Goal: Task Accomplishment & Management: Manage account settings

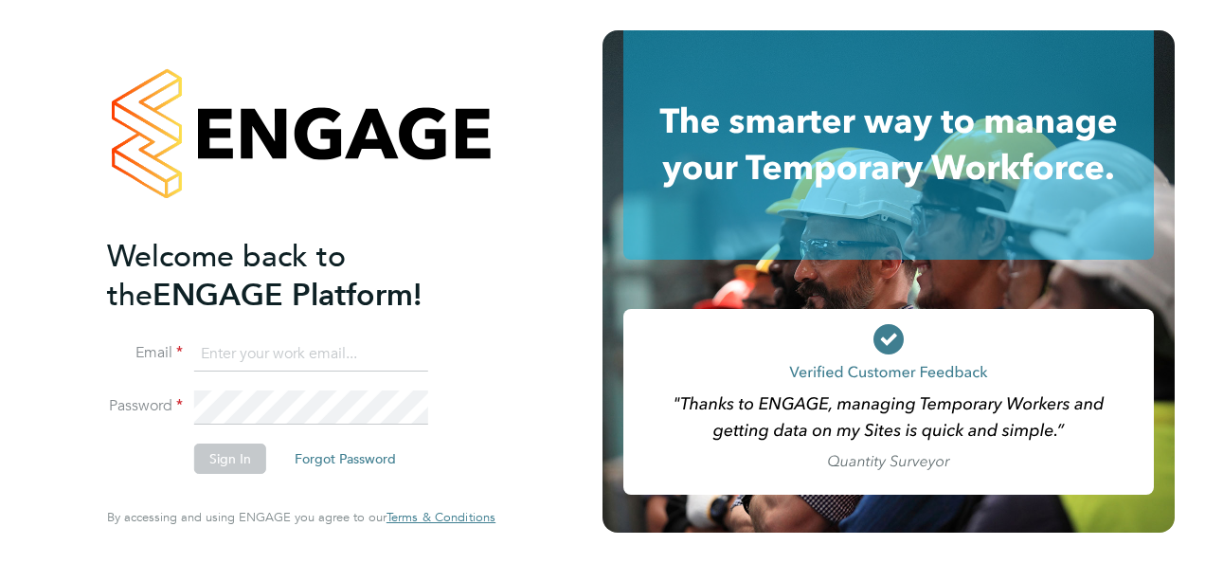
type input "contractors@eximius.com"
click at [237, 455] on button "Sign In" at bounding box center [230, 458] width 72 height 30
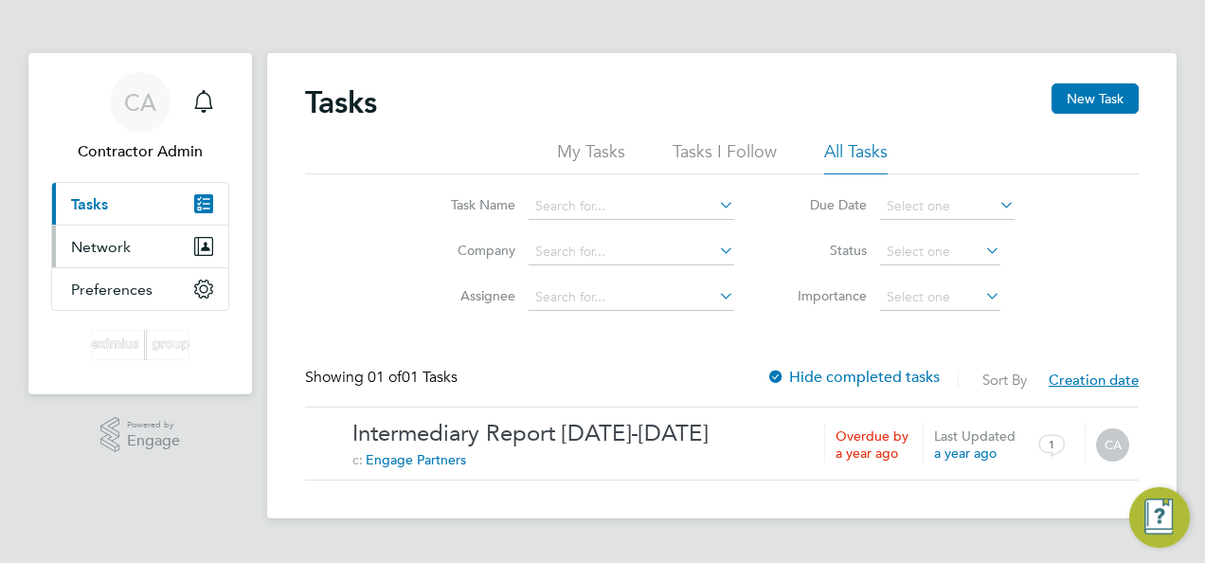
drag, startPoint x: 101, startPoint y: 246, endPoint x: 127, endPoint y: 244, distance: 25.6
click at [101, 246] on span "Network" at bounding box center [101, 247] width 60 height 18
click at [110, 244] on span "Network" at bounding box center [101, 247] width 60 height 18
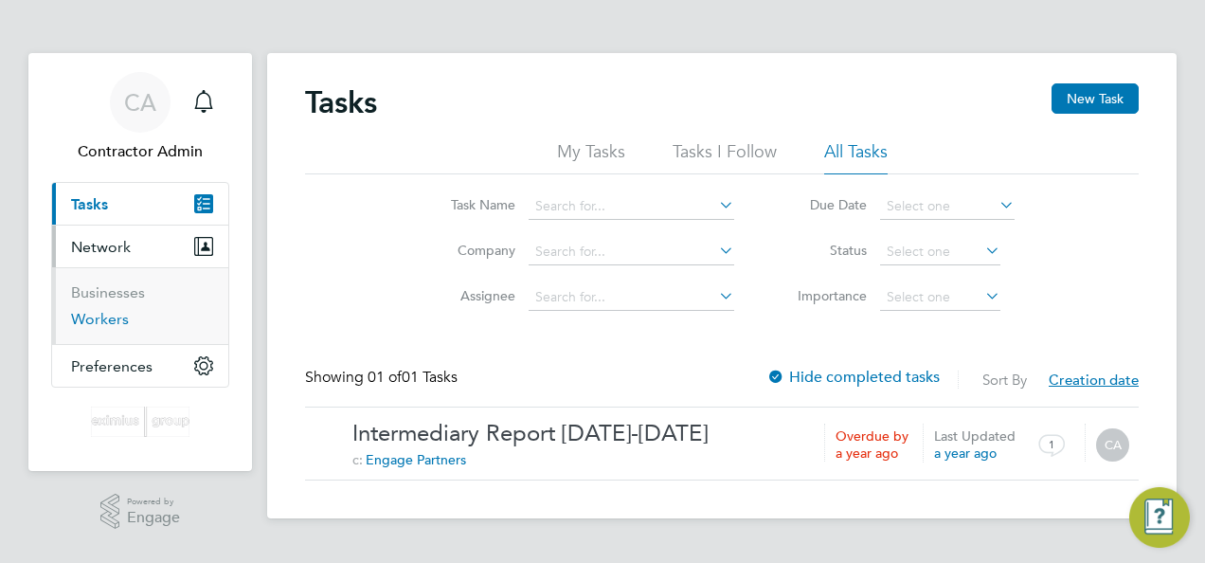
click at [115, 320] on link "Workers" at bounding box center [100, 319] width 58 height 18
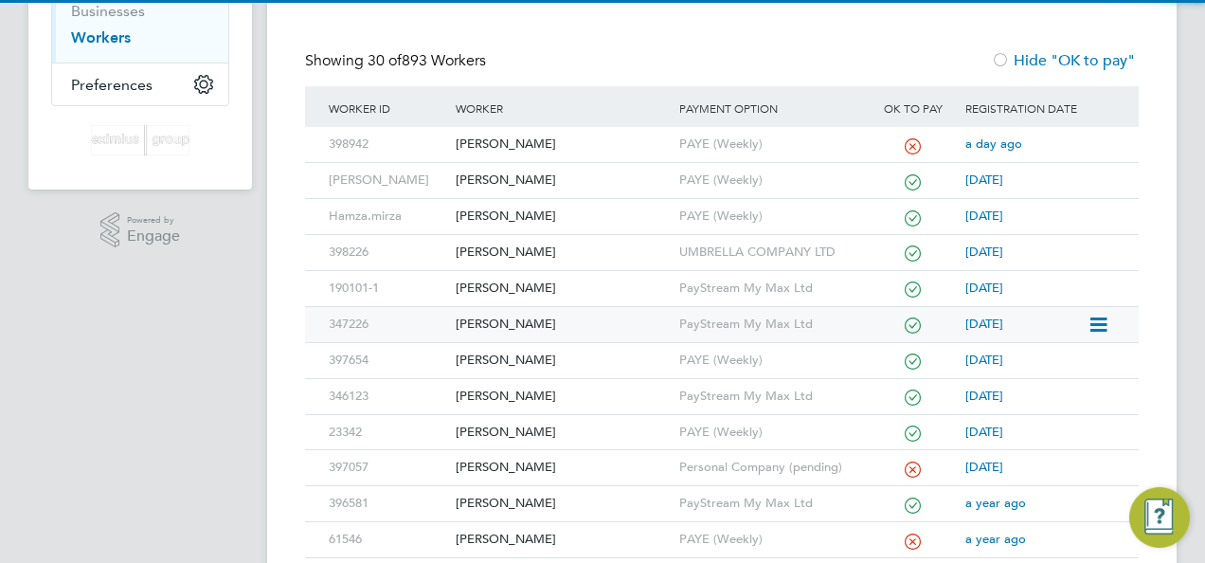
scroll to position [284, 0]
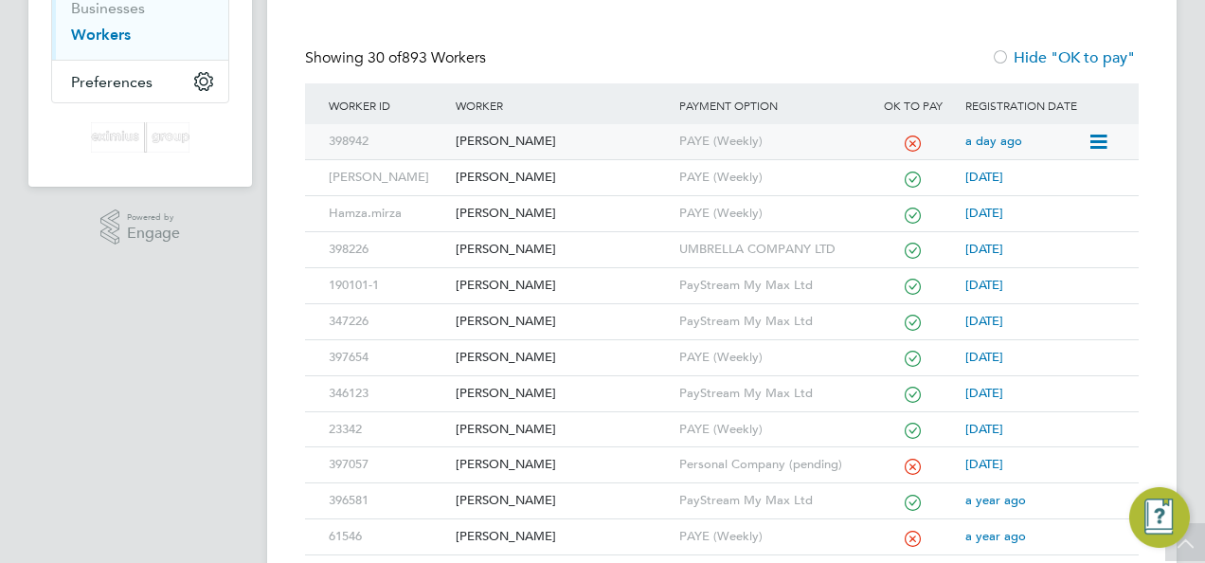
click at [495, 136] on div "[PERSON_NAME]" at bounding box center [562, 141] width 223 height 35
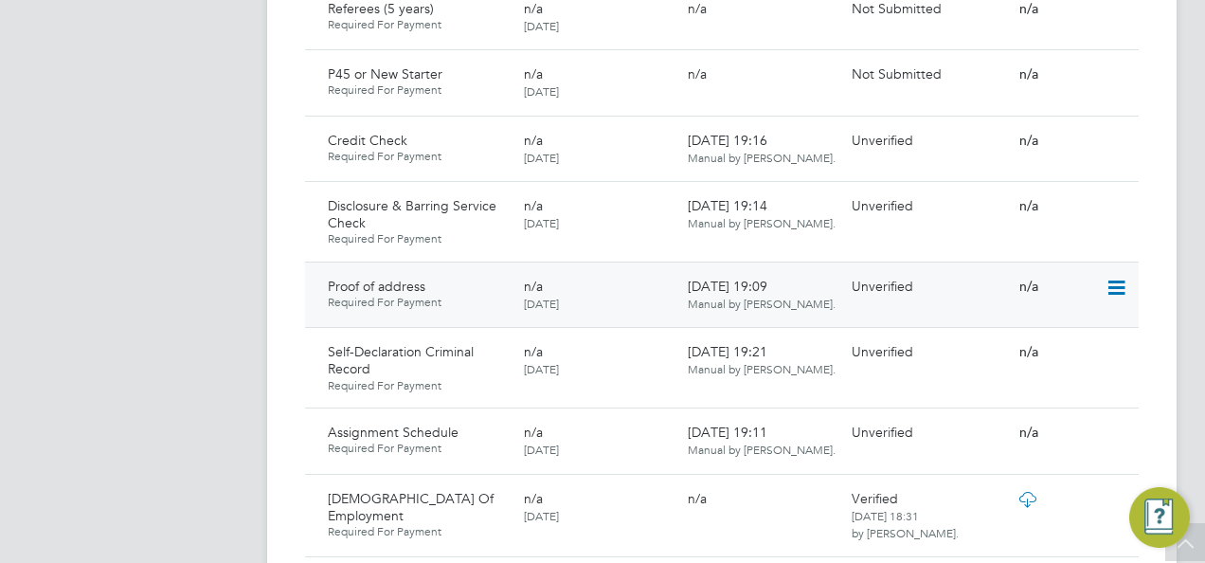
scroll to position [1326, 0]
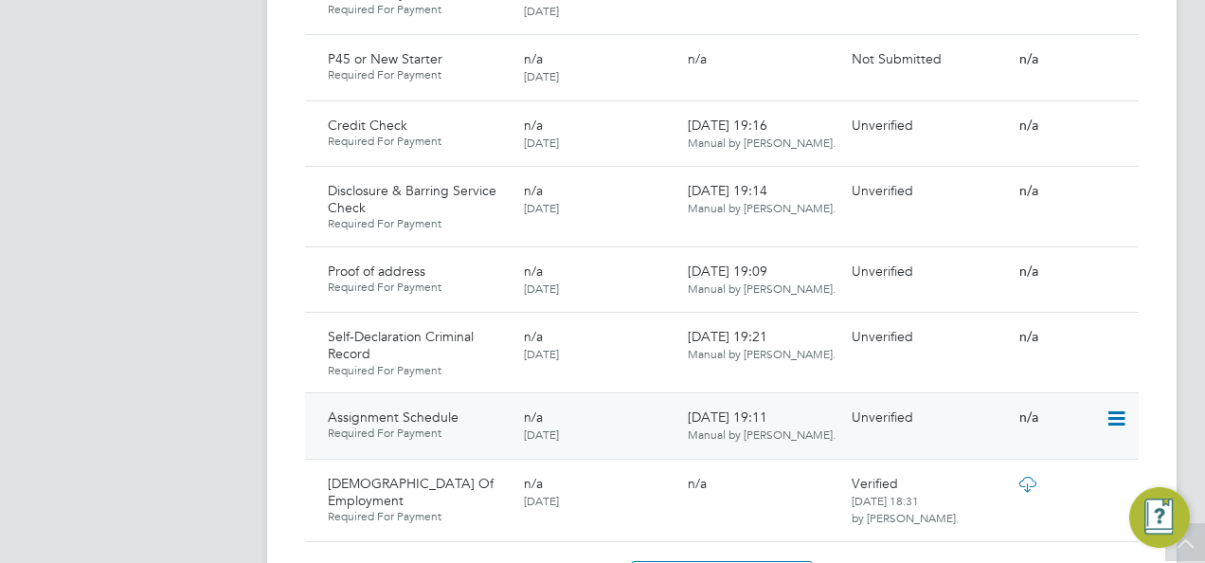
click at [1112, 407] on icon at bounding box center [1115, 418] width 19 height 23
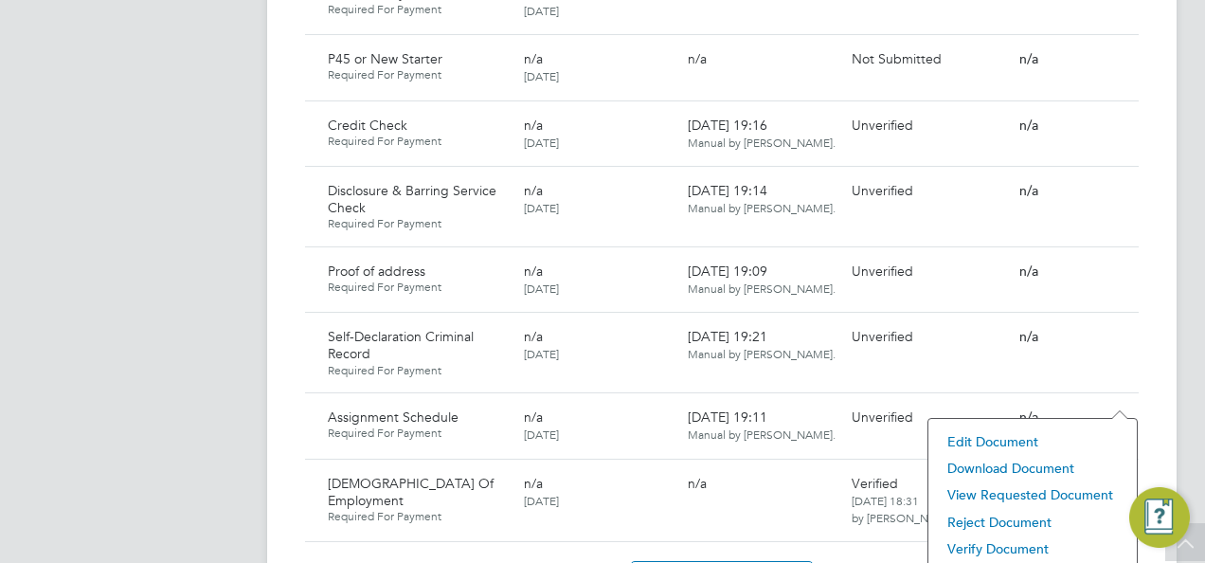
click at [1014, 493] on li "View Requested Document" at bounding box center [1032, 494] width 189 height 27
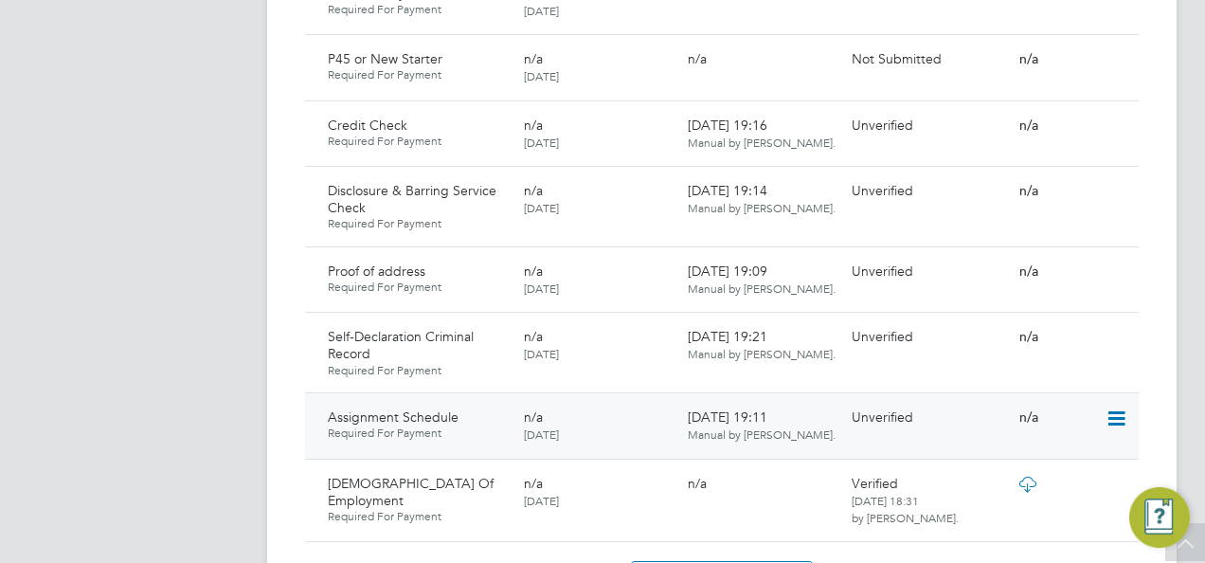
click at [1118, 407] on icon at bounding box center [1115, 418] width 19 height 23
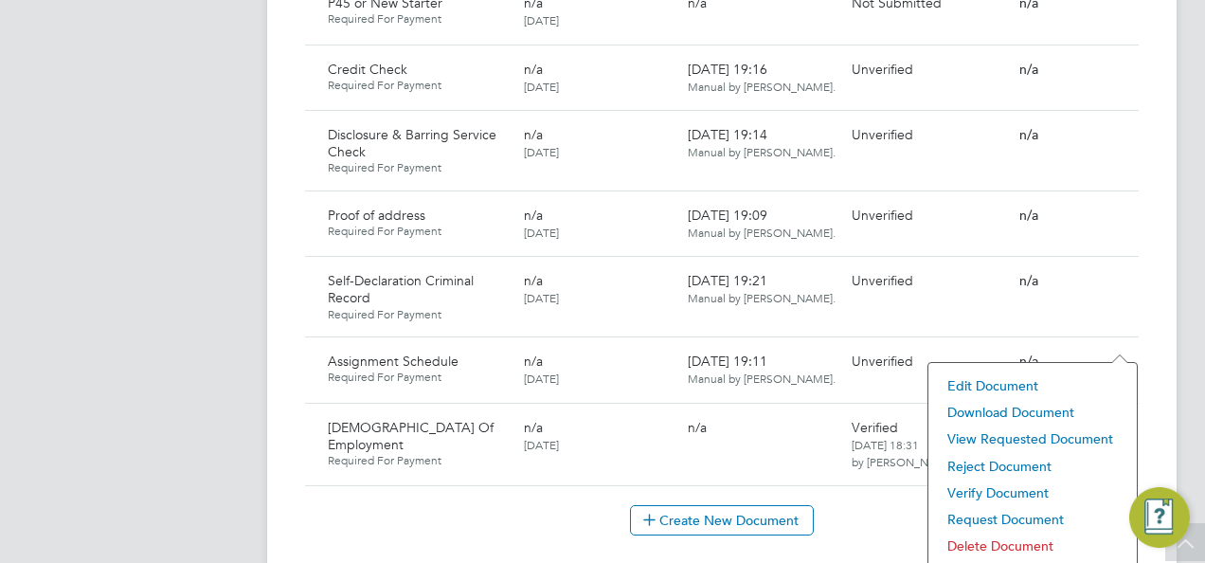
scroll to position [1421, 0]
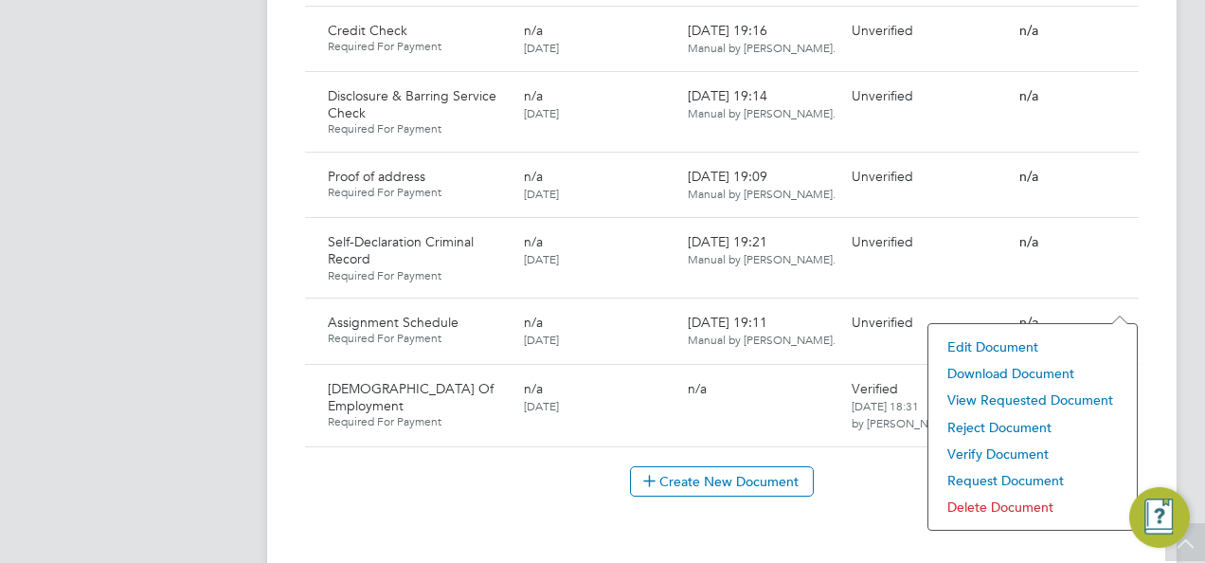
click at [1025, 371] on li "Download Document" at bounding box center [1032, 373] width 189 height 27
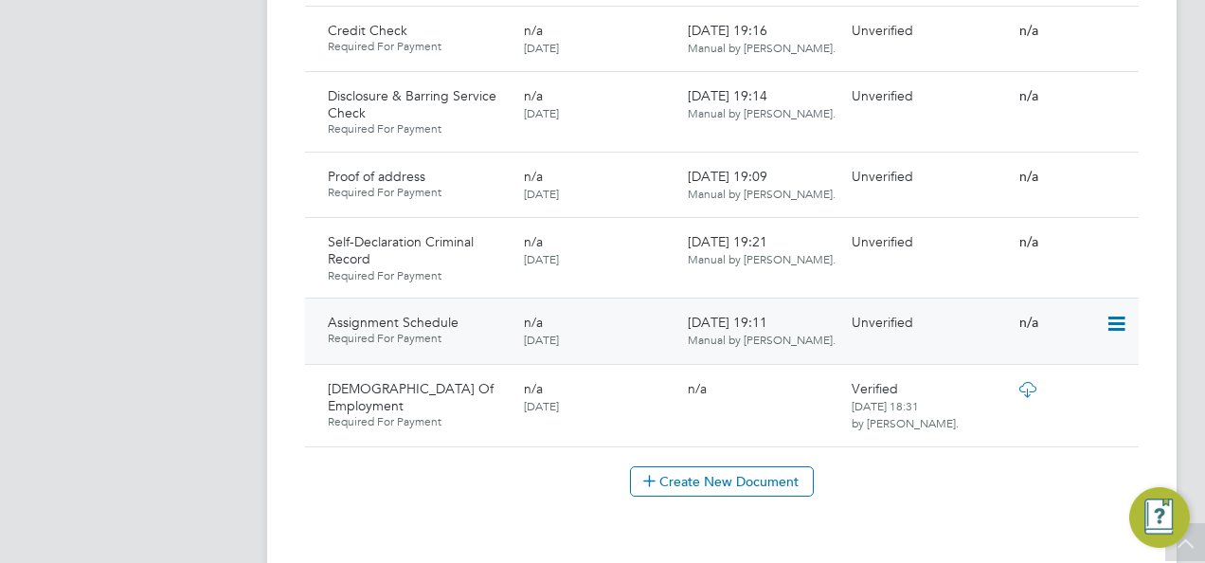
click at [1116, 313] on icon at bounding box center [1115, 324] width 19 height 23
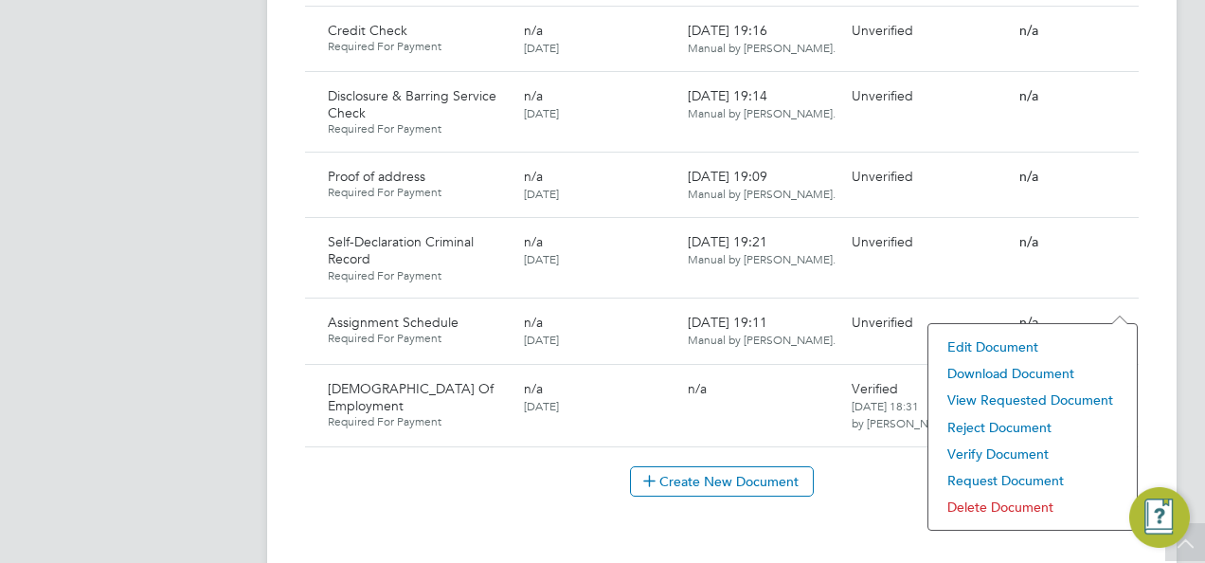
click at [1019, 449] on li "Verify Document" at bounding box center [1032, 454] width 189 height 27
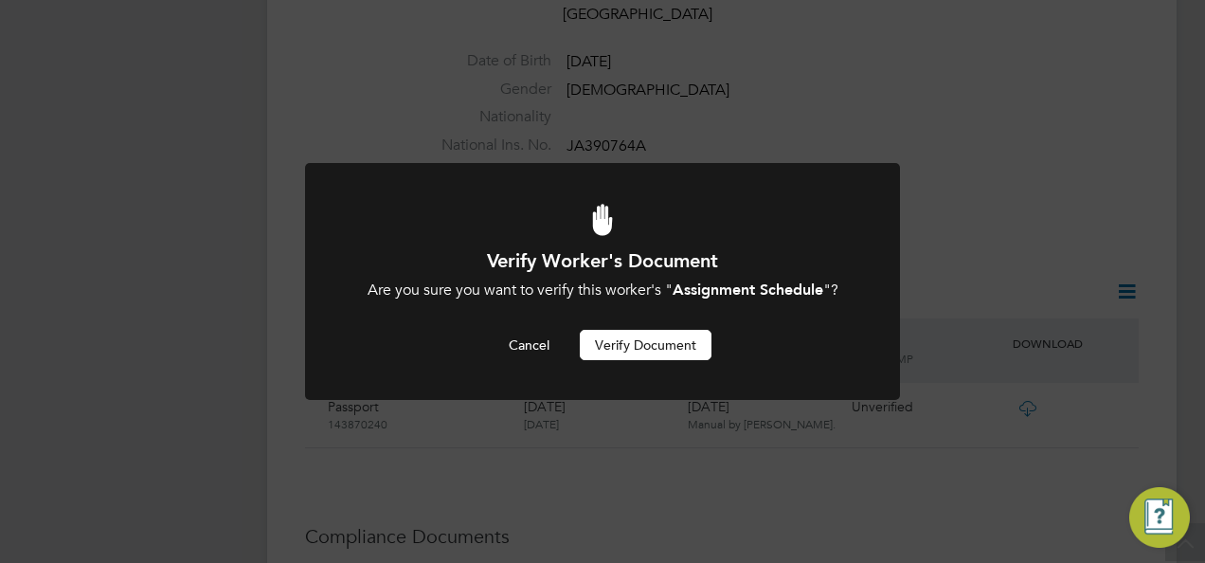
click at [639, 335] on button "Verify Document" at bounding box center [646, 345] width 132 height 30
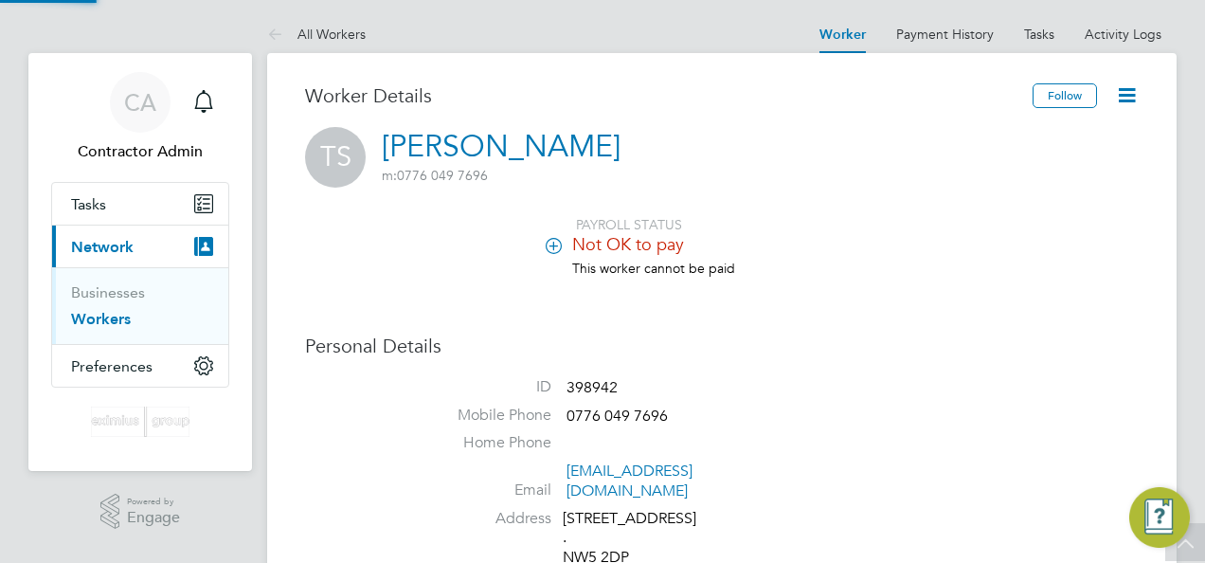
scroll to position [563, 0]
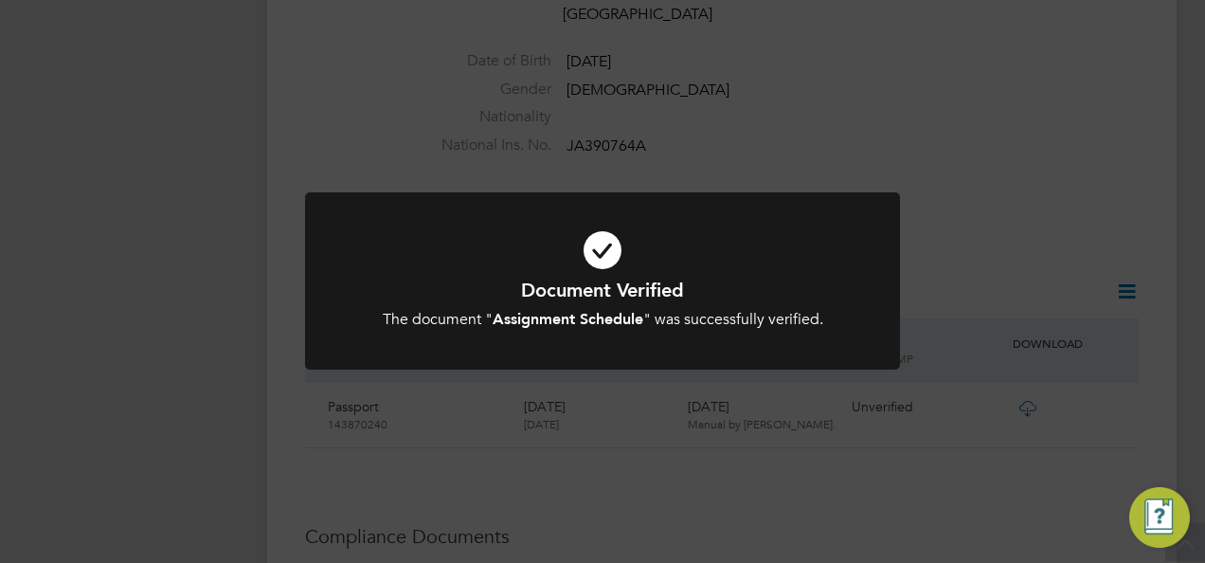
click at [809, 278] on h1 "Document Verified" at bounding box center [602, 290] width 493 height 25
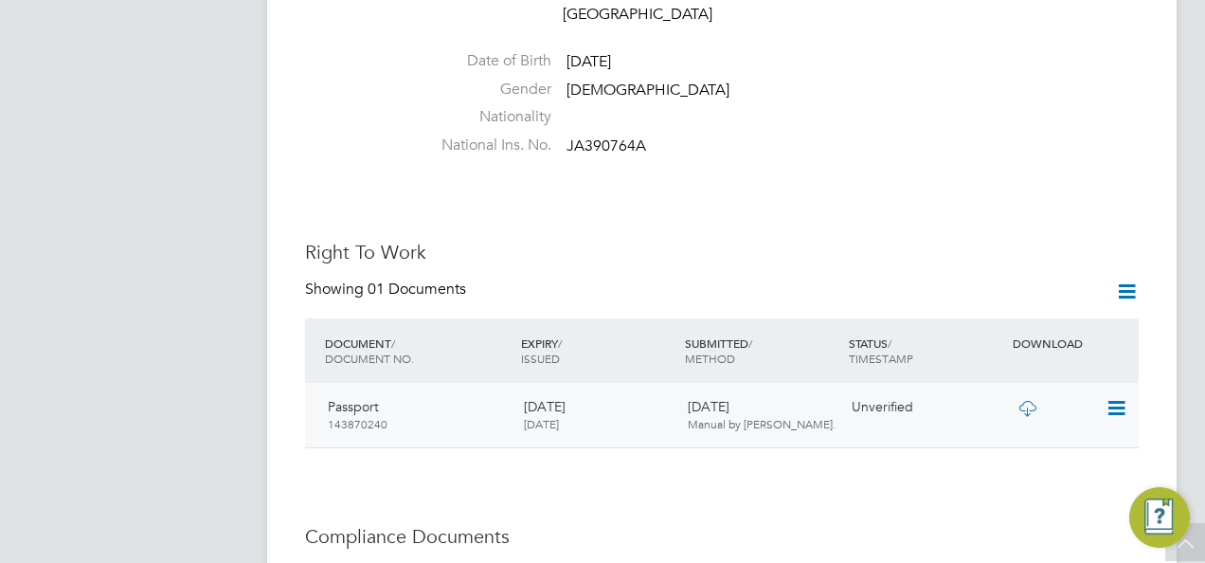
click at [1118, 397] on icon at bounding box center [1115, 408] width 19 height 23
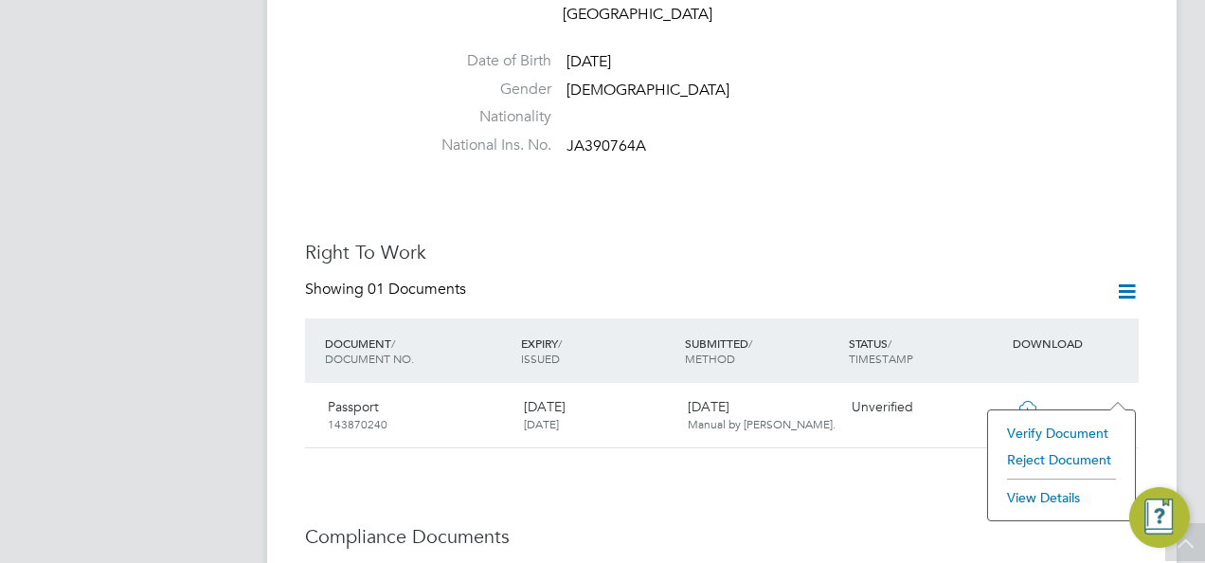
click at [1049, 493] on li "View Details" at bounding box center [1062, 497] width 128 height 27
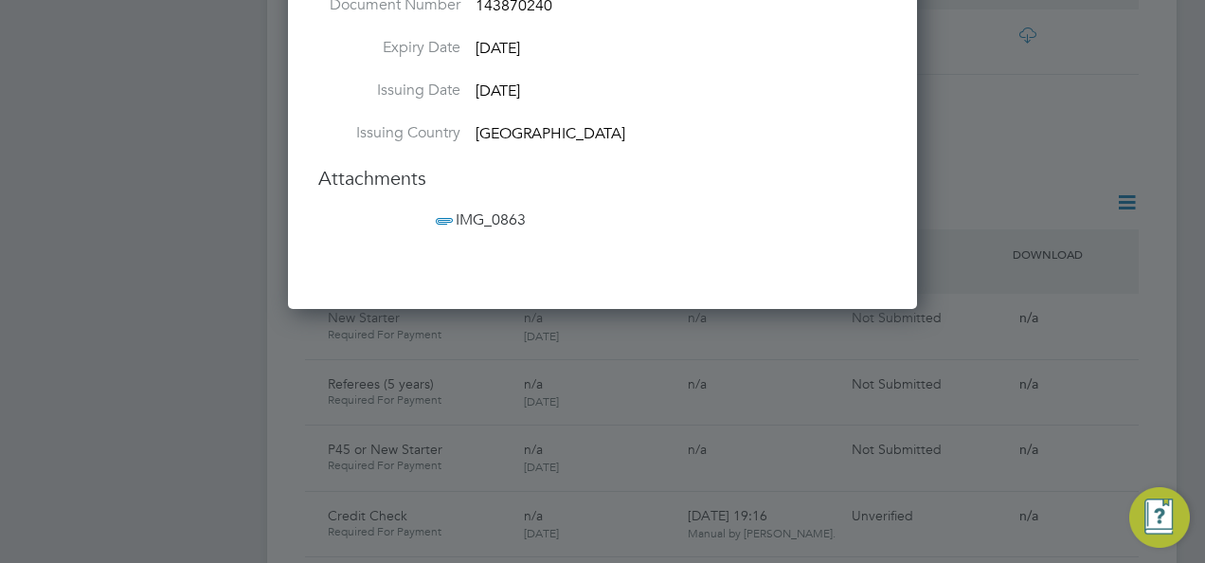
scroll to position [657, 0]
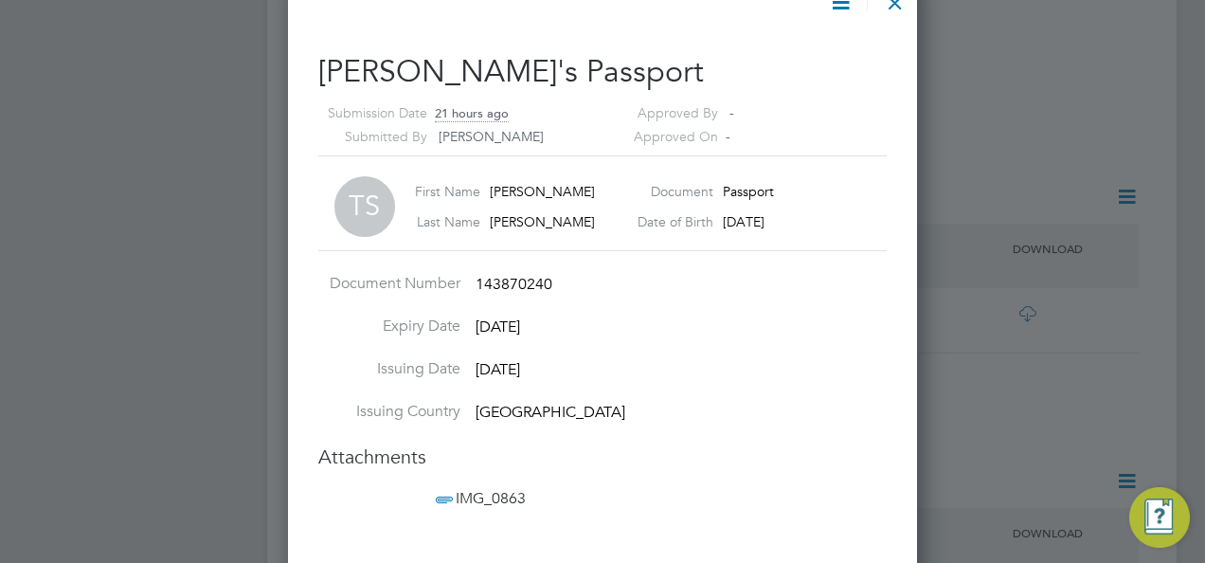
click at [491, 495] on span "IMG_0863" at bounding box center [479, 498] width 94 height 19
click at [493, 495] on span "IMG_0863" at bounding box center [479, 498] width 94 height 19
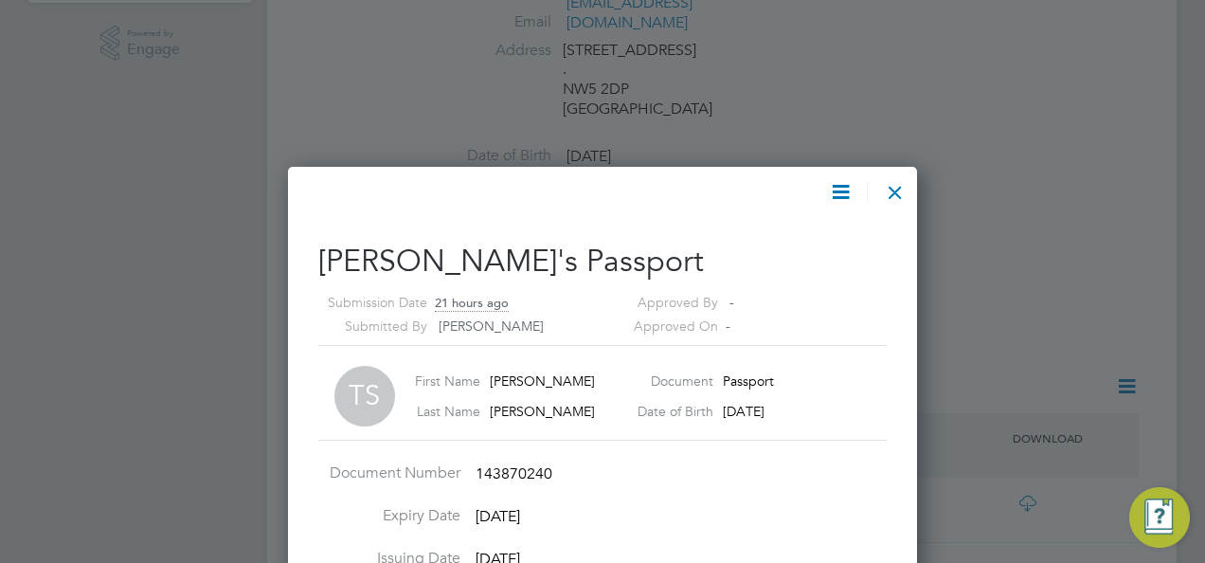
click at [896, 189] on div at bounding box center [895, 188] width 34 height 34
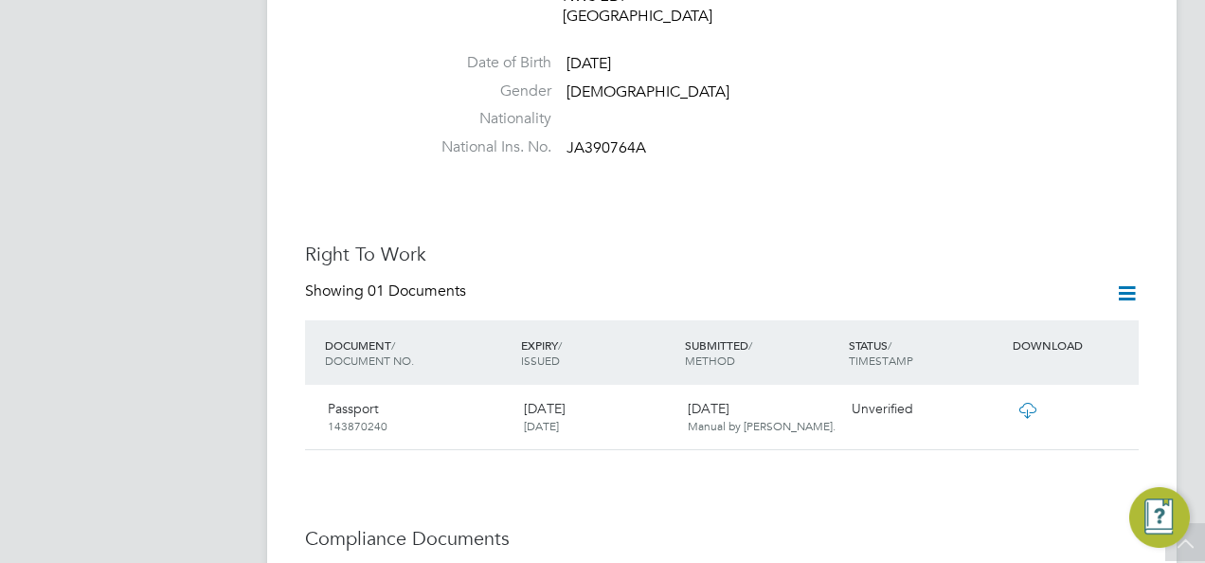
scroll to position [563, 0]
click at [1111, 397] on icon at bounding box center [1115, 408] width 19 height 23
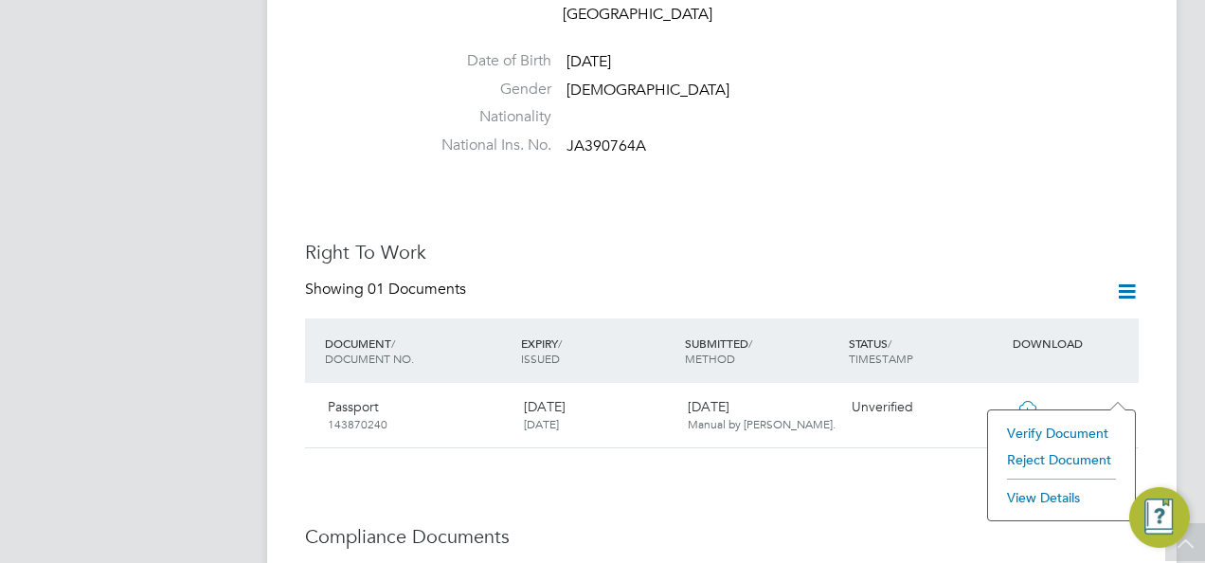
click at [1067, 430] on li "Verify Document" at bounding box center [1062, 433] width 128 height 27
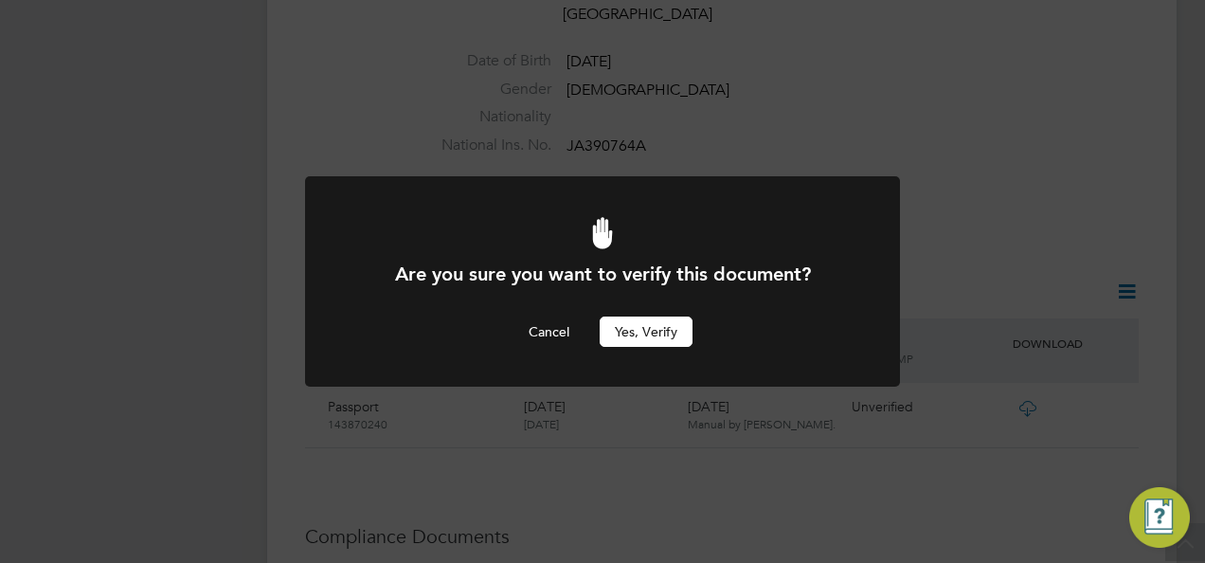
drag, startPoint x: 672, startPoint y: 330, endPoint x: 713, endPoint y: 347, distance: 45.0
click at [673, 331] on button "Yes, verify" at bounding box center [646, 331] width 93 height 30
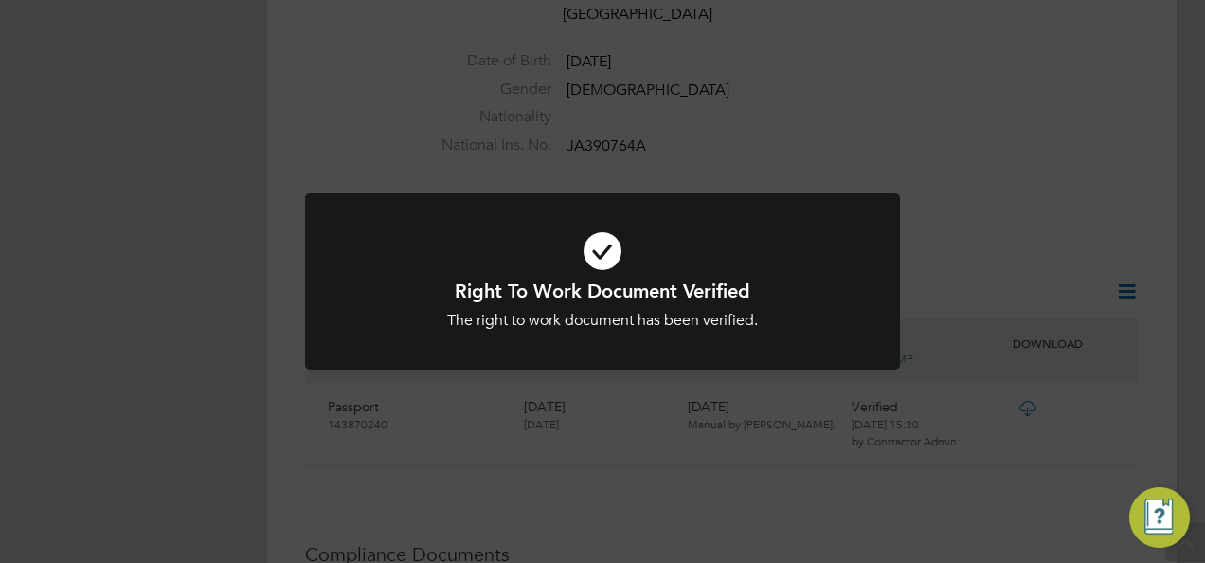
click at [796, 102] on div "Right To Work Document Verified The right to work document has been verified. C…" at bounding box center [602, 281] width 1205 height 563
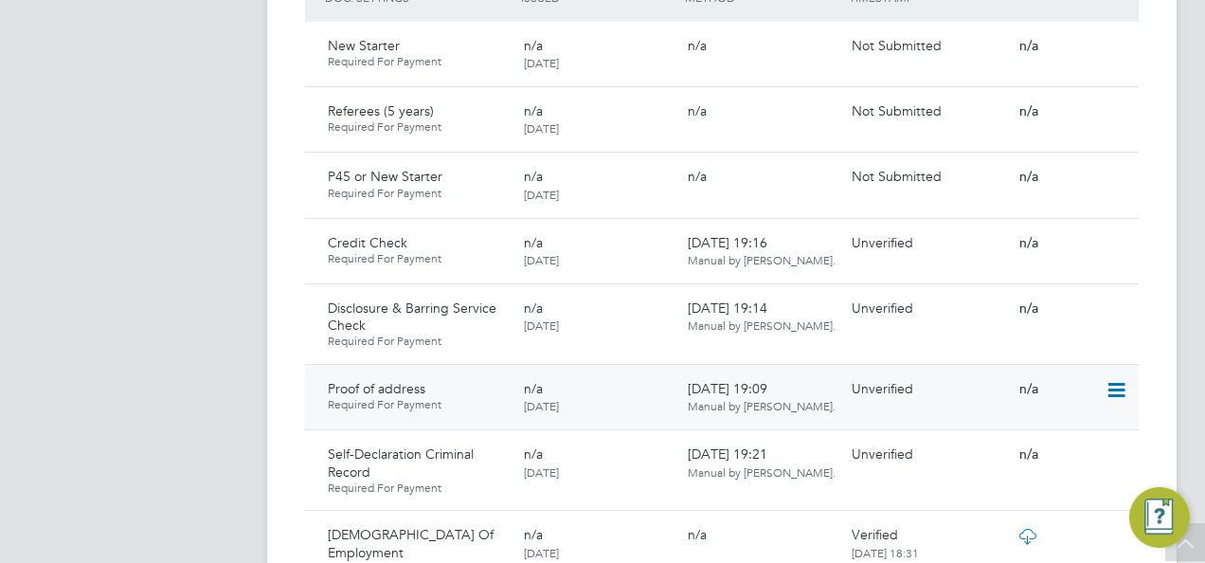
scroll to position [1321, 0]
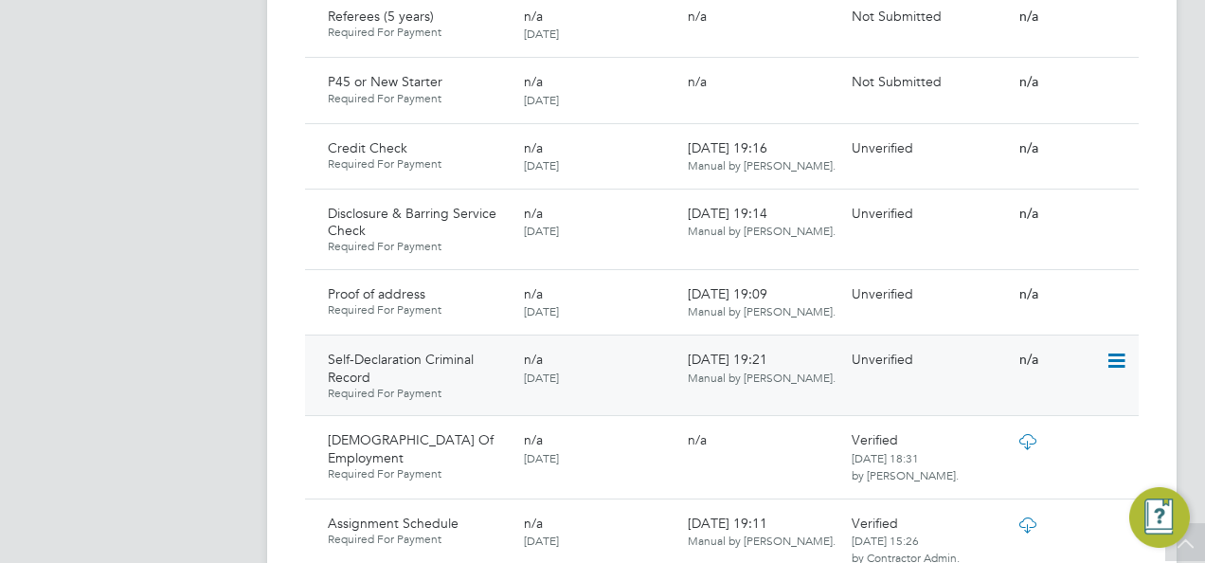
click at [1125, 350] on icon at bounding box center [1115, 361] width 19 height 23
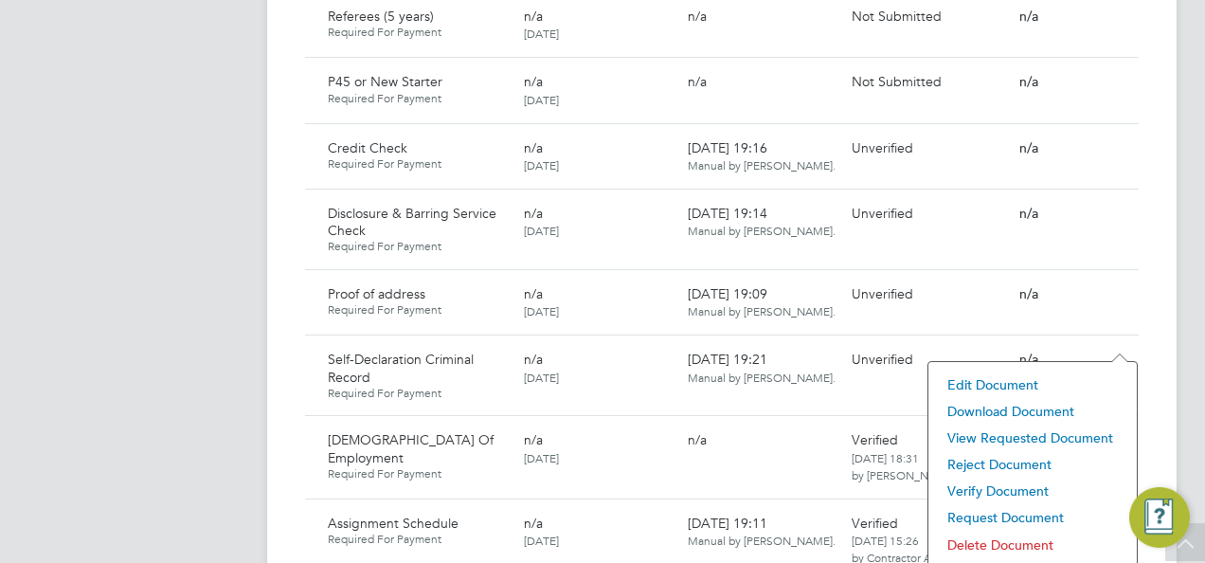
click at [999, 441] on li "View Requested Document" at bounding box center [1032, 437] width 189 height 27
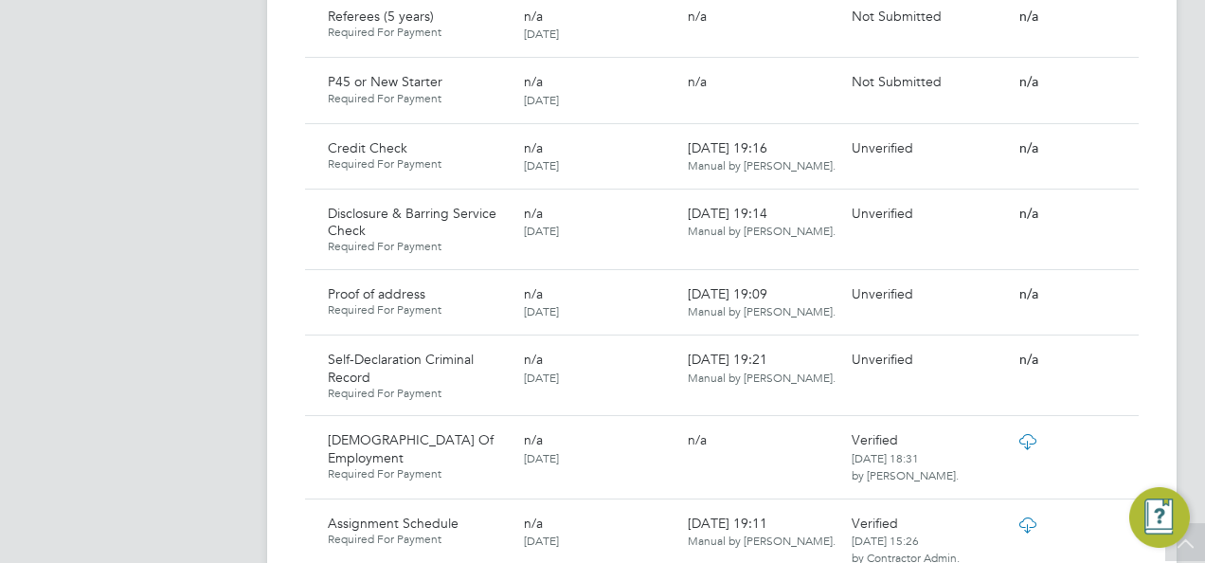
click at [238, 298] on app-navbar "CA Contractor Admin Notifications Applications: Tasks Current page: Network Bus…" at bounding box center [140, 306] width 224 height 3149
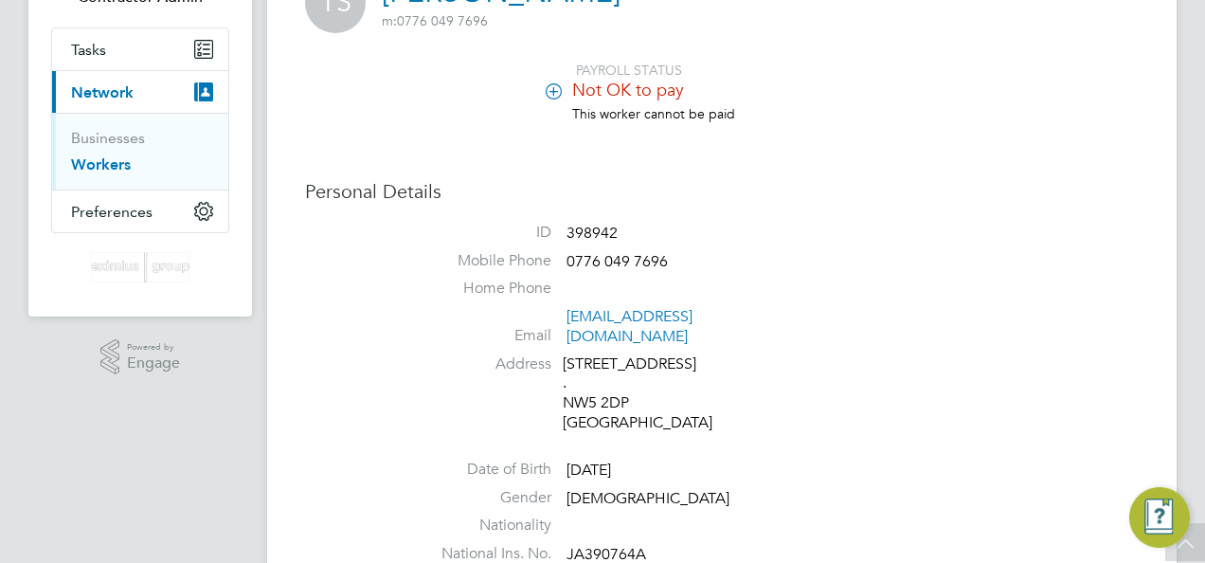
scroll to position [57, 0]
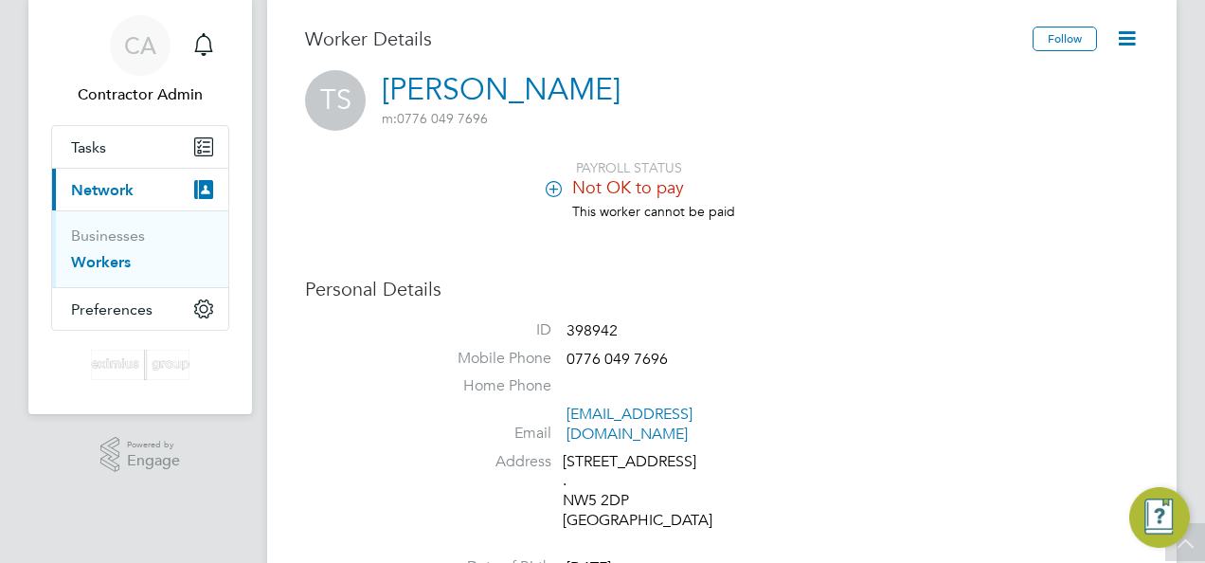
drag, startPoint x: 582, startPoint y: 95, endPoint x: 391, endPoint y: 83, distance: 190.8
click at [391, 83] on div "TS [PERSON_NAME] m: 0776 049 7696" at bounding box center [722, 100] width 834 height 61
drag, startPoint x: 391, startPoint y: 83, endPoint x: 624, endPoint y: 75, distance: 233.2
click at [711, 44] on h3 "Worker Details" at bounding box center [669, 39] width 728 height 25
drag, startPoint x: 555, startPoint y: 86, endPoint x: 394, endPoint y: 88, distance: 161.1
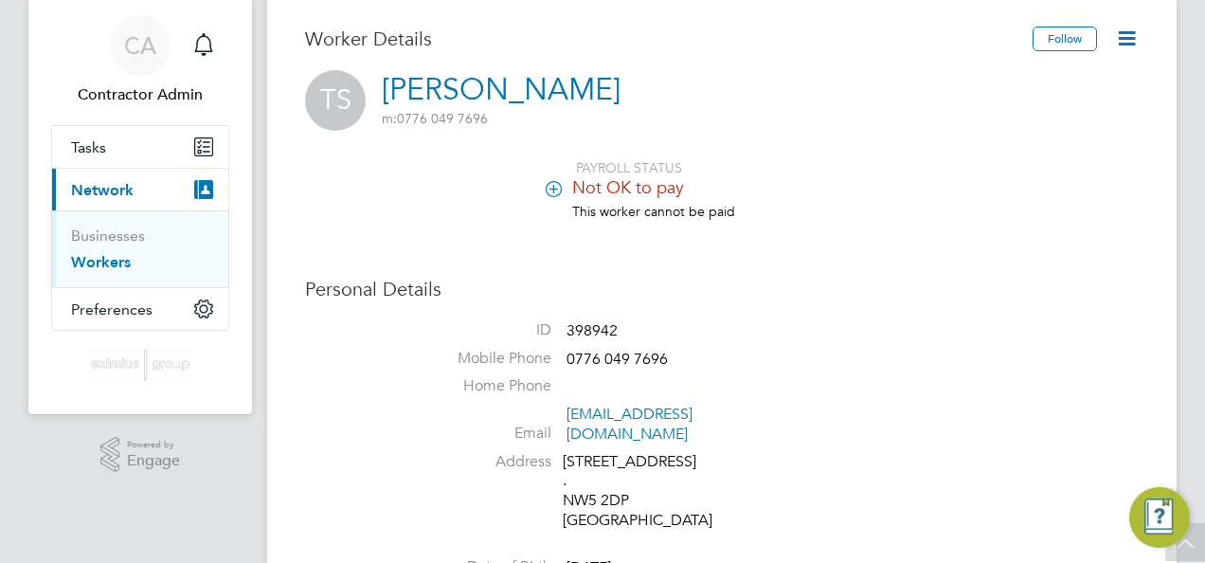
click at [394, 88] on div "TS [PERSON_NAME] m: 0776 049 7696" at bounding box center [722, 100] width 834 height 61
drag, startPoint x: 394, startPoint y: 88, endPoint x: 372, endPoint y: 66, distance: 30.8
click at [371, 66] on div "Worker Details" at bounding box center [669, 49] width 728 height 44
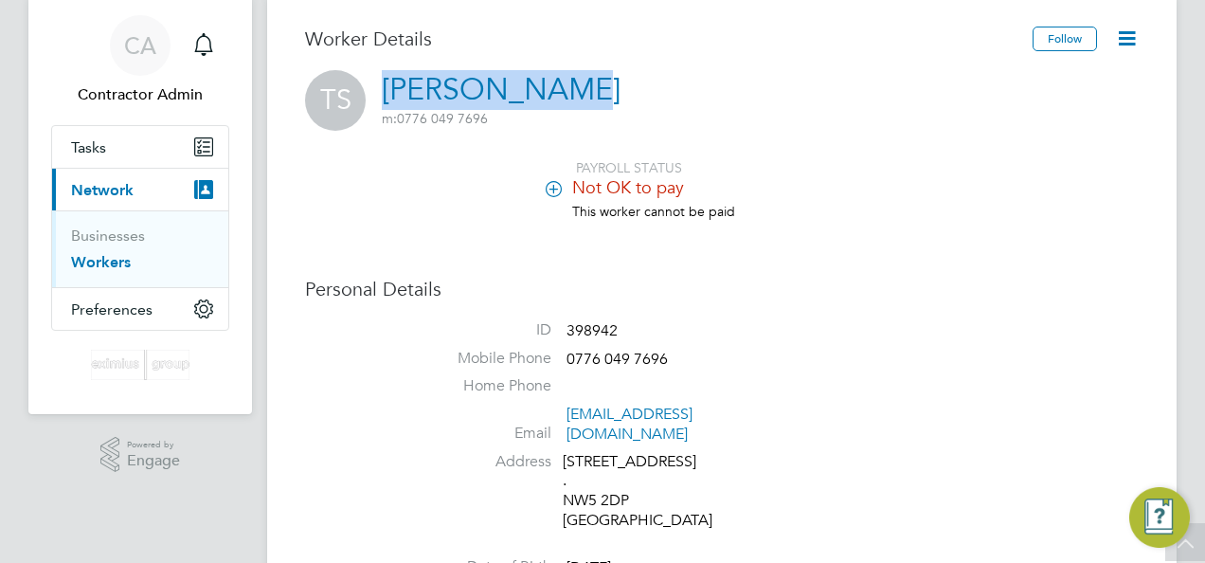
drag, startPoint x: 380, startPoint y: 90, endPoint x: 547, endPoint y: 91, distance: 166.7
click at [547, 91] on div "TS [PERSON_NAME] m: 0776 049 7696" at bounding box center [722, 100] width 834 height 61
copy link "[PERSON_NAME]"
